Goal: Task Accomplishment & Management: Use online tool/utility

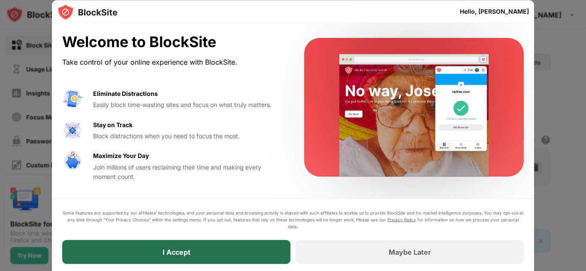
click at [166, 254] on div "I Accept" at bounding box center [177, 252] width 28 height 9
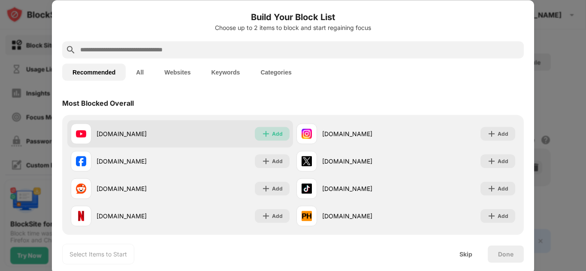
click at [276, 130] on div "Add" at bounding box center [277, 134] width 11 height 9
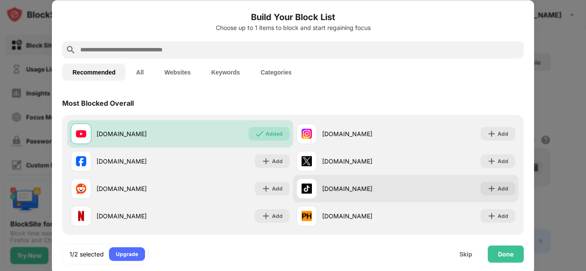
click at [509, 192] on div "[DOMAIN_NAME] Add" at bounding box center [406, 188] width 226 height 27
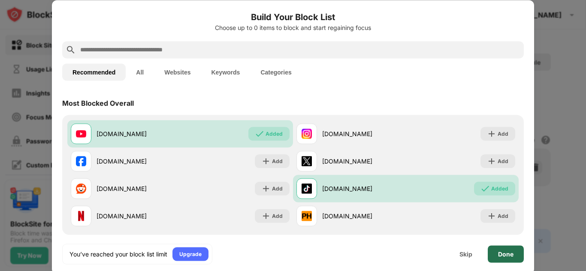
click at [515, 260] on div "Done" at bounding box center [506, 254] width 36 height 17
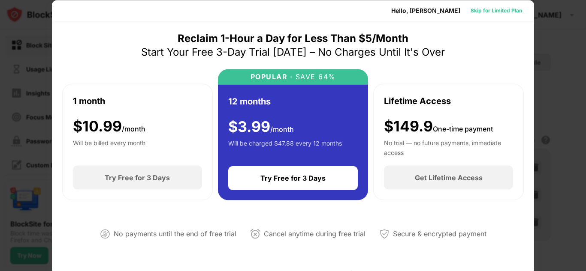
click at [495, 12] on div "Skip for Limited Plan" at bounding box center [495, 10] width 51 height 9
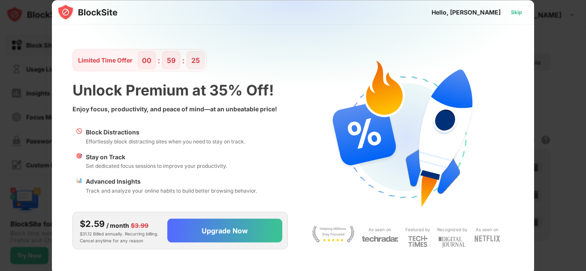
click at [519, 12] on div "Skip" at bounding box center [516, 12] width 11 height 9
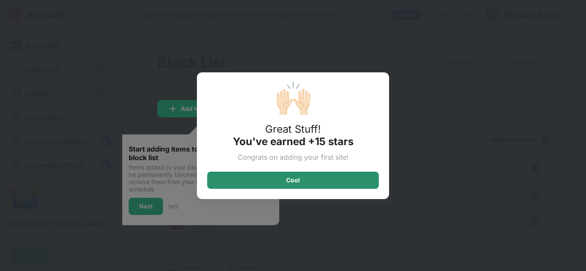
click at [285, 184] on div "Cool" at bounding box center [293, 180] width 172 height 17
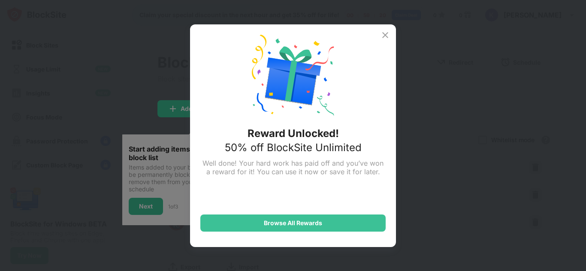
click at [386, 36] on img at bounding box center [385, 35] width 10 height 10
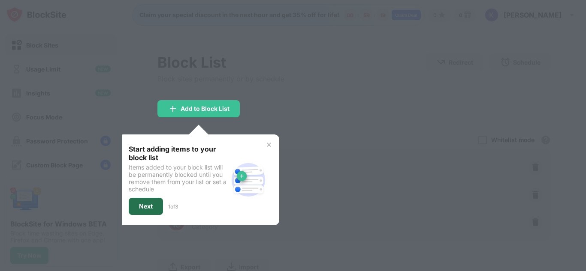
click at [147, 212] on div "Next" at bounding box center [146, 206] width 34 height 17
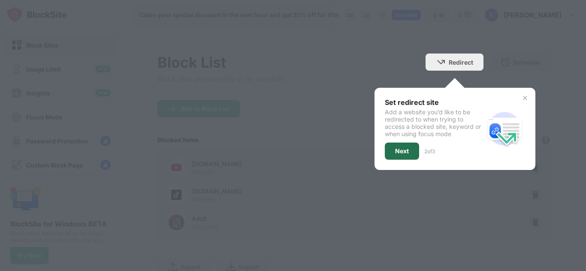
click at [407, 153] on div "Next" at bounding box center [402, 151] width 34 height 17
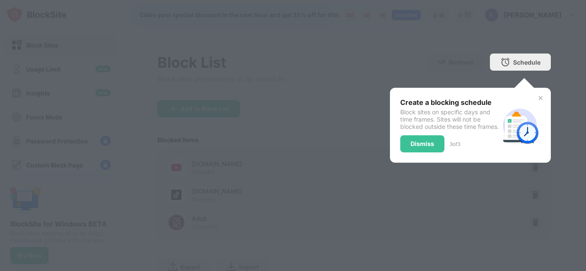
click at [410, 148] on div "Dismiss" at bounding box center [422, 144] width 24 height 7
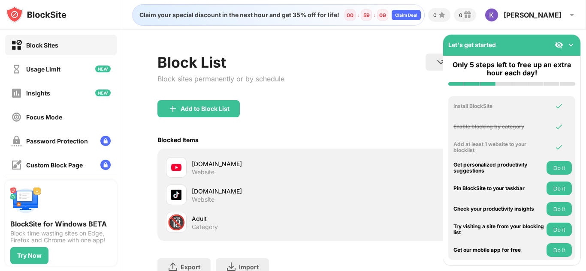
click at [572, 45] on img at bounding box center [570, 45] width 9 height 9
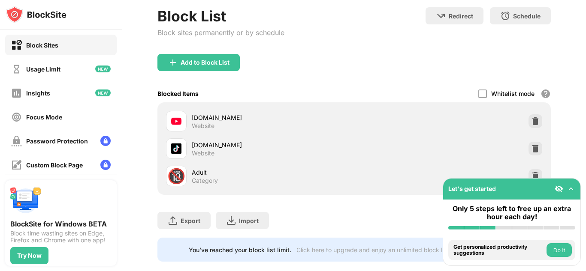
scroll to position [27, 0]
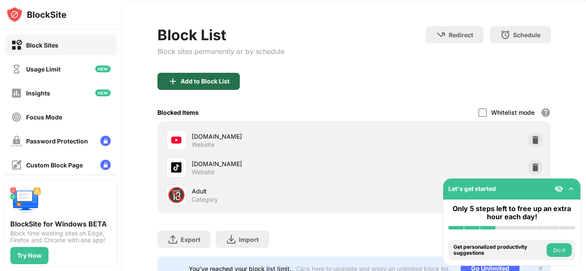
click at [227, 79] on div "Add to Block List" at bounding box center [205, 81] width 49 height 7
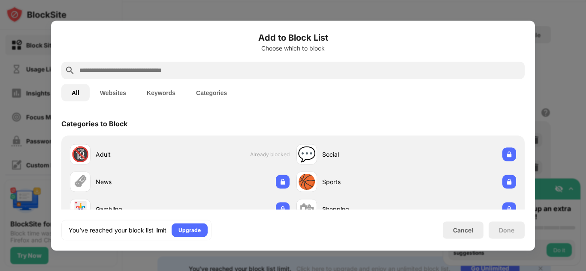
click at [198, 75] on div at bounding box center [292, 70] width 463 height 17
click at [194, 73] on input "text" at bounding box center [299, 70] width 443 height 10
click at [100, 95] on button "Websites" at bounding box center [113, 92] width 47 height 17
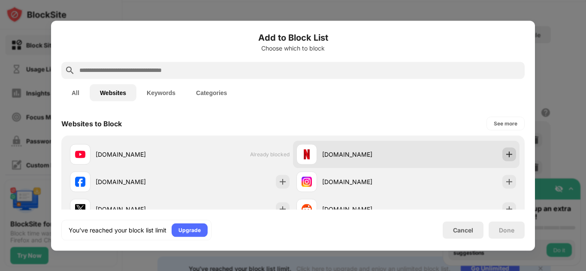
click at [505, 151] on img at bounding box center [509, 154] width 9 height 9
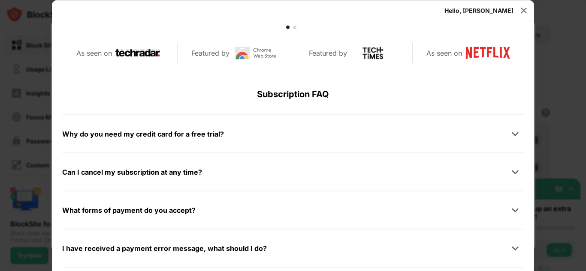
scroll to position [408, 0]
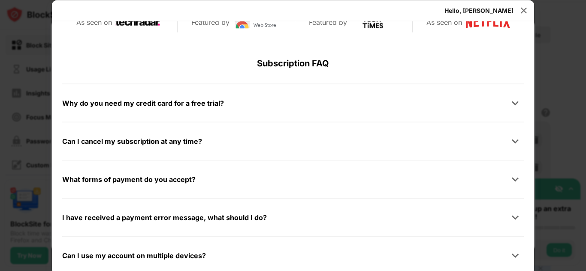
click at [580, 130] on div at bounding box center [293, 135] width 586 height 271
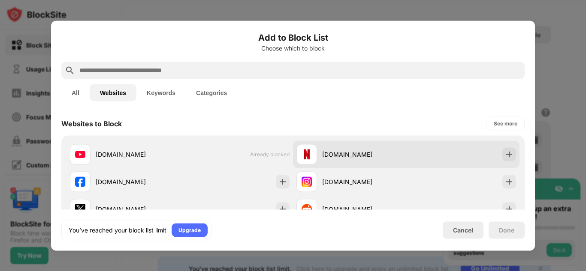
click at [502, 150] on div "[DOMAIN_NAME]" at bounding box center [406, 154] width 226 height 27
click at [502, 150] on div at bounding box center [509, 155] width 14 height 14
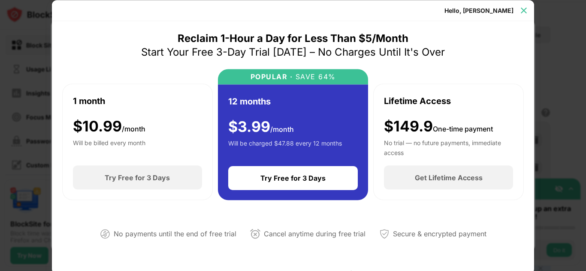
click at [525, 6] on div at bounding box center [524, 10] width 14 height 14
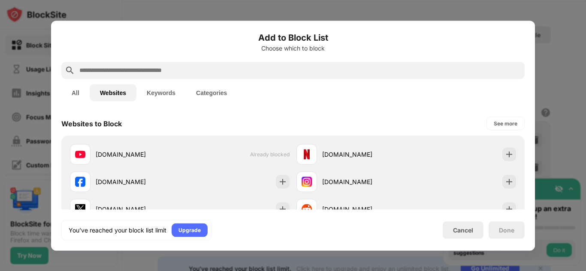
click at [525, 6] on div at bounding box center [293, 135] width 586 height 271
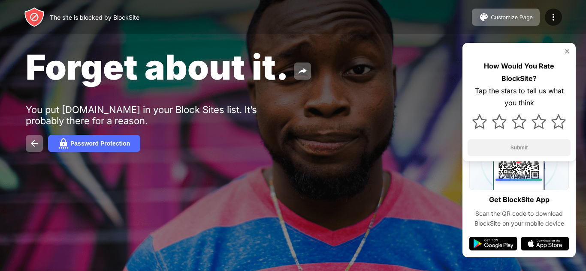
click at [567, 50] on img at bounding box center [566, 51] width 7 height 7
